Goal: Navigation & Orientation: Find specific page/section

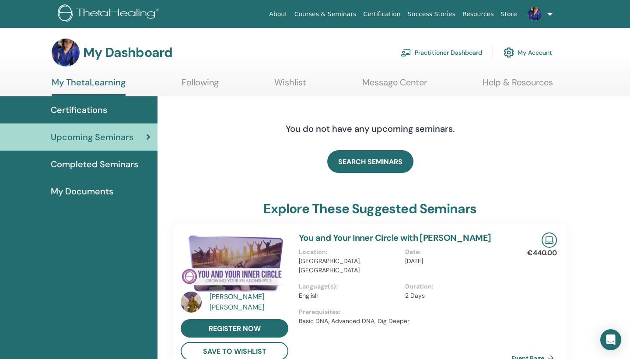
click at [113, 109] on div "Certifications" at bounding box center [79, 109] width 144 height 13
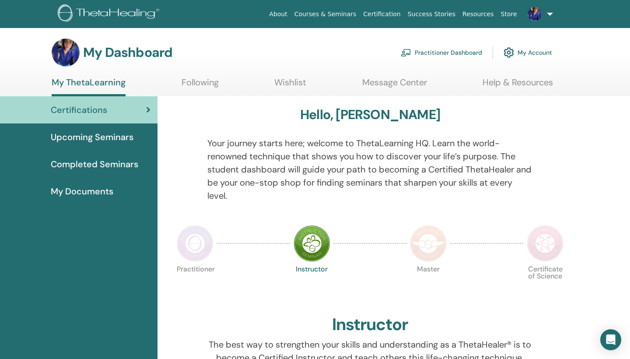
click at [551, 156] on div at bounding box center [557, 175] width 34 height 76
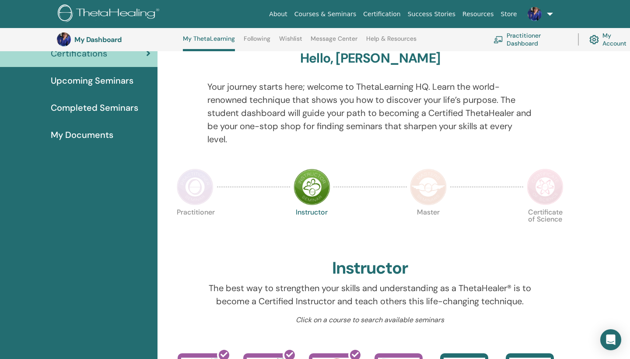
scroll to position [78, 0]
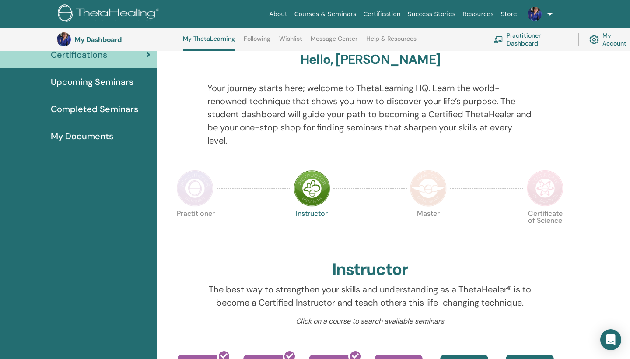
click at [98, 136] on span "My Documents" at bounding box center [82, 136] width 63 height 13
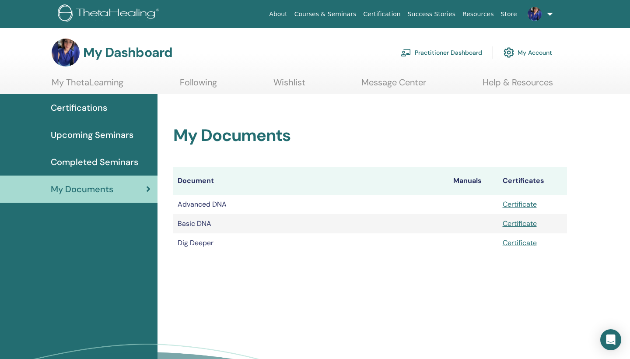
click at [104, 136] on span "Upcoming Seminars" at bounding box center [92, 134] width 83 height 13
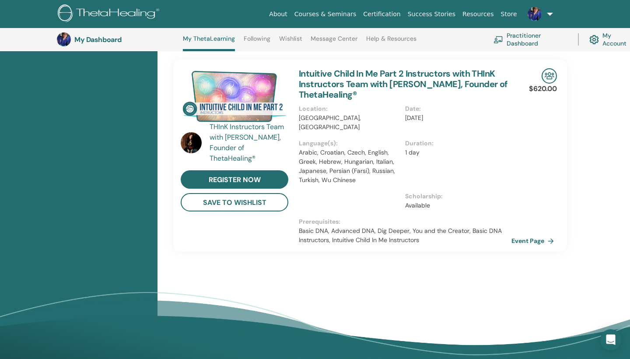
scroll to position [623, 0]
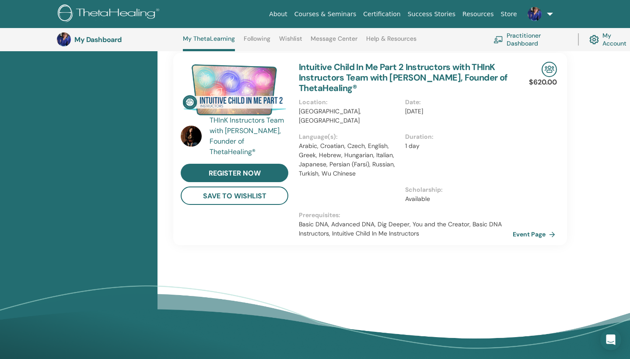
click at [540, 228] on link "Event Page" at bounding box center [536, 234] width 46 height 13
